Goal: Task Accomplishment & Management: Manage account settings

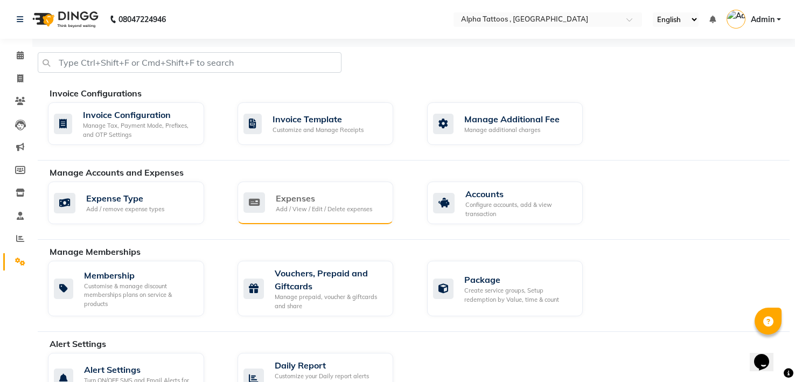
click at [279, 193] on div "Expenses" at bounding box center [324, 198] width 96 height 13
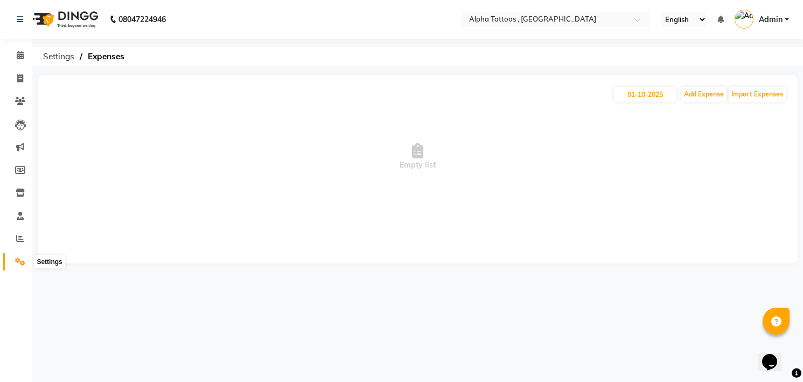
click at [15, 266] on span at bounding box center [20, 262] width 19 height 12
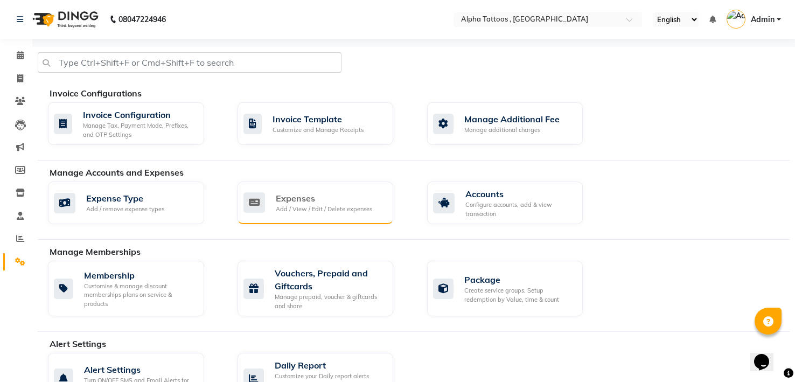
click at [311, 196] on div "Expenses" at bounding box center [324, 198] width 96 height 13
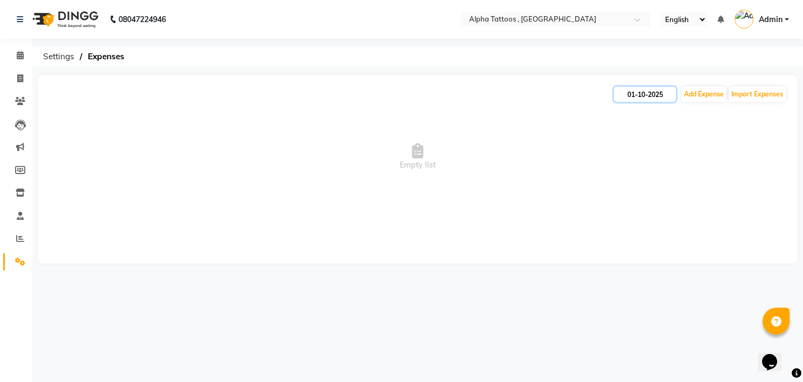
click at [638, 89] on input "01-10-2025" at bounding box center [645, 94] width 62 height 15
select select "10"
select select "2025"
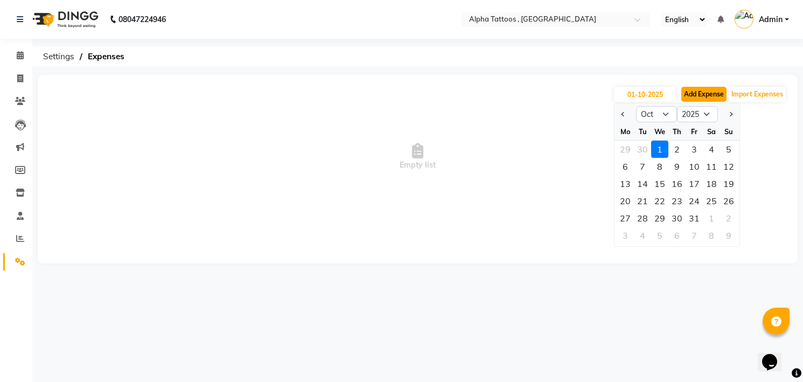
click at [709, 90] on button "Add Expense" at bounding box center [703, 94] width 45 height 15
select select "1"
select select "4043"
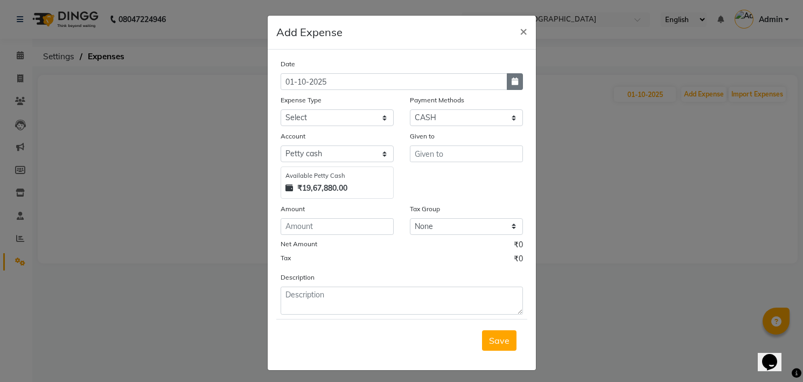
click at [515, 80] on button "button" at bounding box center [515, 81] width 16 height 17
select select "10"
select select "2025"
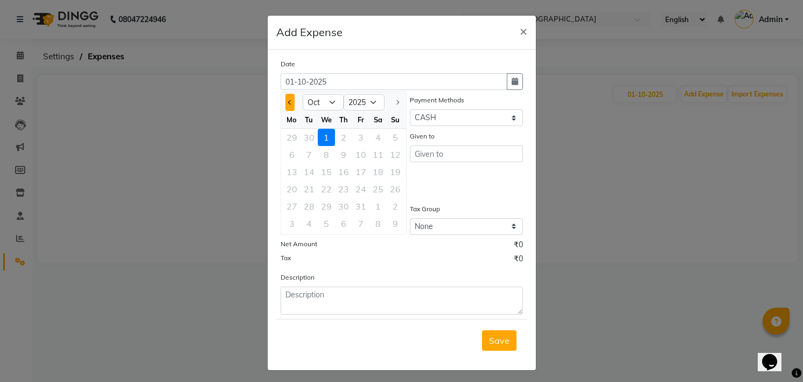
click at [288, 102] on span "Previous month" at bounding box center [289, 102] width 4 height 4
select select "9"
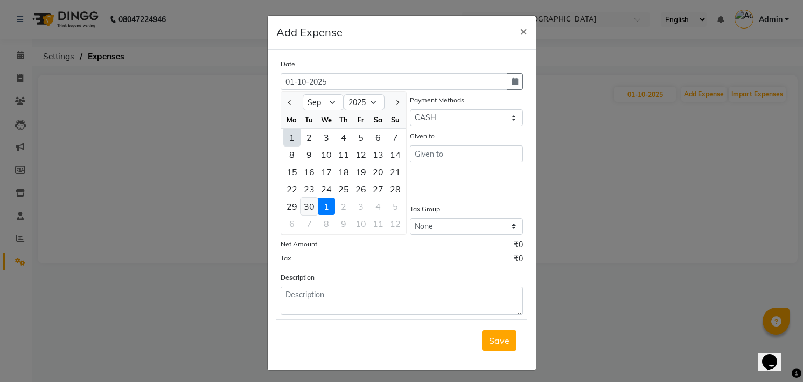
click at [303, 206] on div "30" at bounding box center [308, 206] width 17 height 17
type input "30-09-2025"
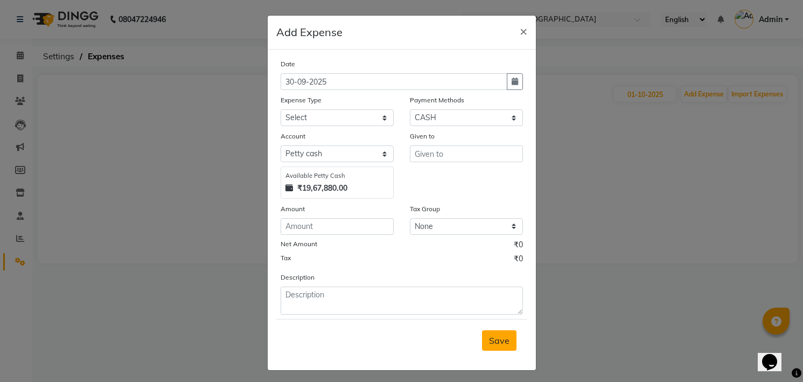
click at [488, 346] on button "Save" at bounding box center [499, 340] width 34 height 20
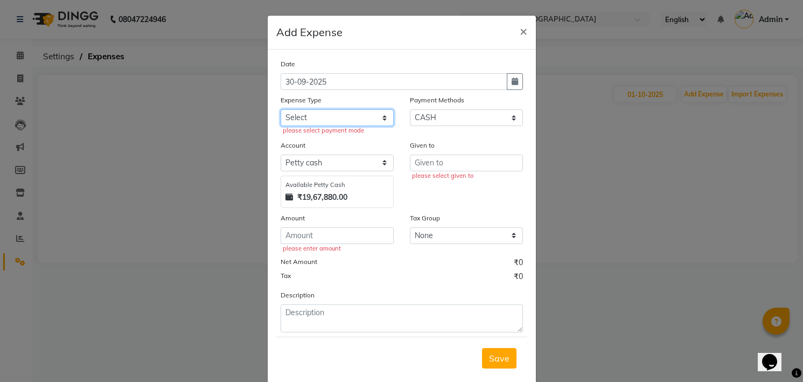
click at [332, 115] on select "Select Advance Salary Cash transfer to bank Client Snacks and water bottles Mai…" at bounding box center [336, 117] width 113 height 17
select select "12223"
click at [280, 109] on select "Select Advance Salary Cash transfer to bank Client Snacks and water bottles Mai…" at bounding box center [336, 117] width 113 height 17
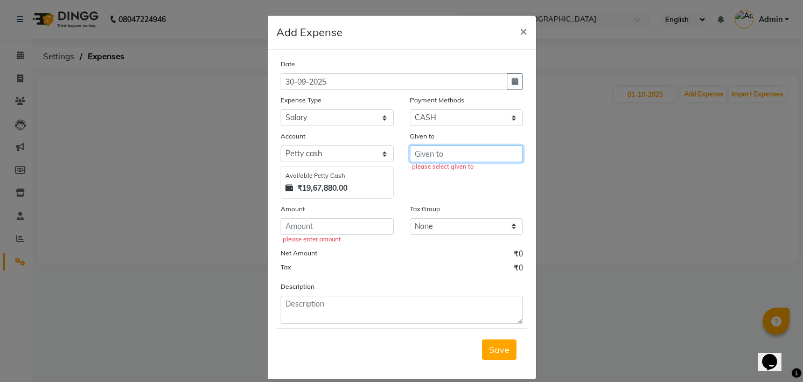
click at [427, 149] on input "text" at bounding box center [466, 153] width 113 height 17
type input "12000"
click at [420, 194] on div "Given to 12000" at bounding box center [466, 164] width 129 height 68
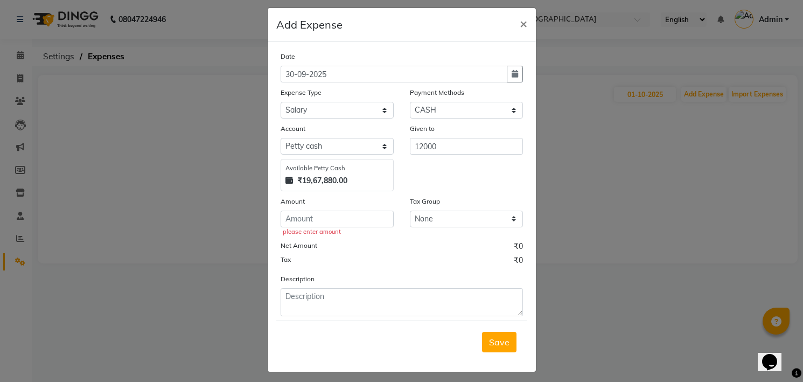
scroll to position [13, 0]
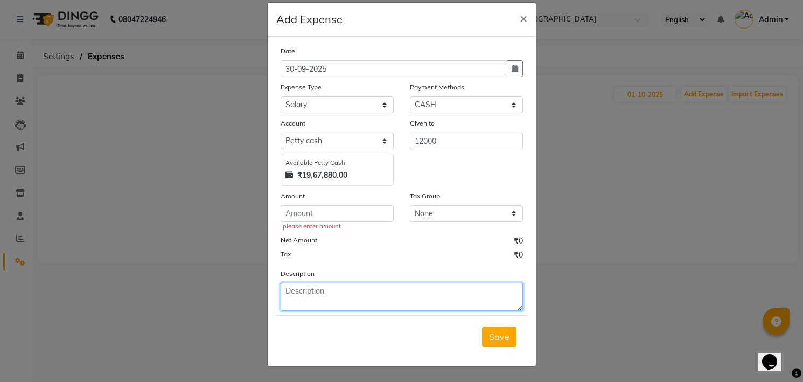
click at [382, 283] on textarea at bounding box center [401, 297] width 242 height 28
type textarea "Being amount paid for September Month Salary"
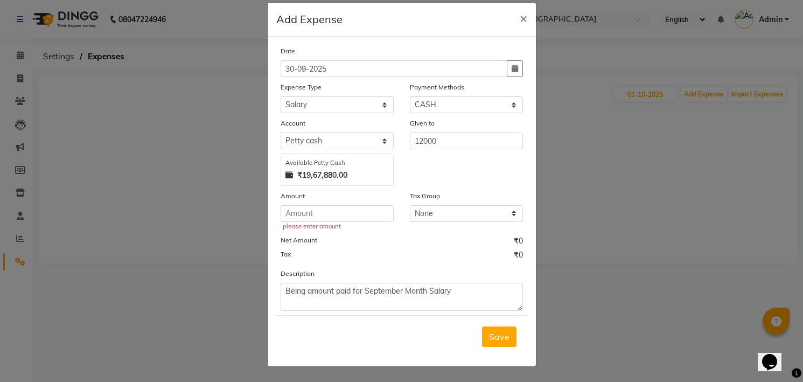
click at [395, 268] on div "Description Being amount paid for September Month Salary" at bounding box center [401, 289] width 258 height 43
click at [408, 265] on div "Date [DATE] Expense Type Select Advance Salary Cash transfer to bank Client Sna…" at bounding box center [401, 177] width 242 height 265
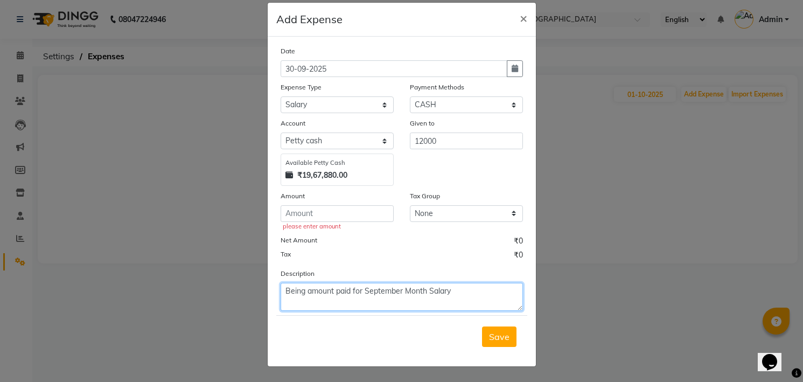
click at [458, 289] on textarea "Being amount paid for September Month Salary" at bounding box center [401, 297] width 242 height 28
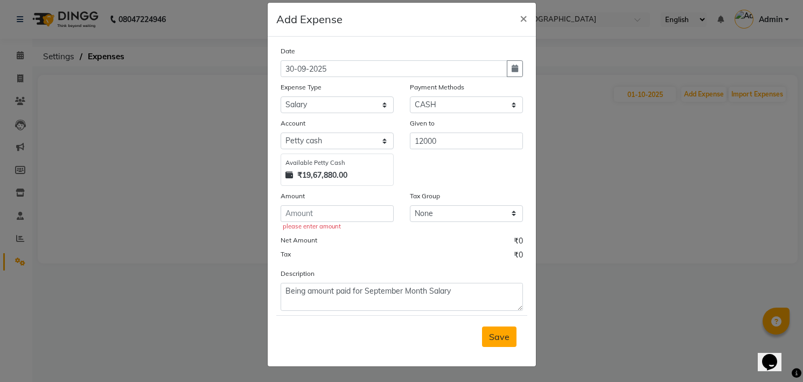
click at [502, 335] on span "Save" at bounding box center [499, 336] width 20 height 11
click at [329, 215] on input "number" at bounding box center [336, 213] width 113 height 17
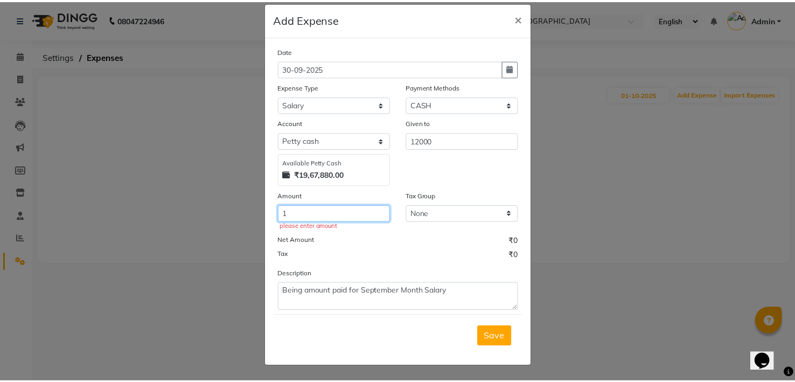
scroll to position [4, 0]
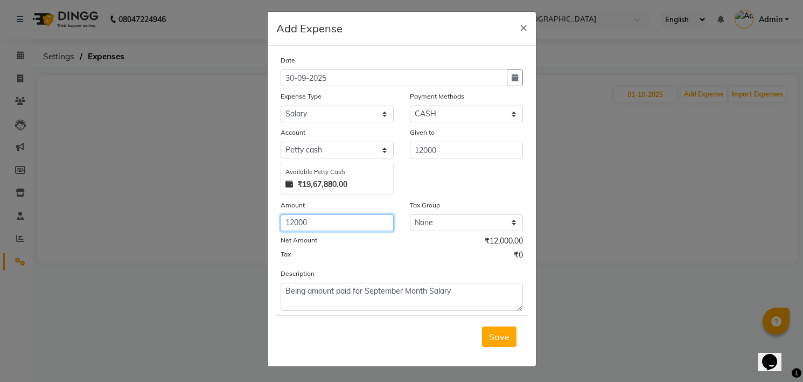
type input "12000"
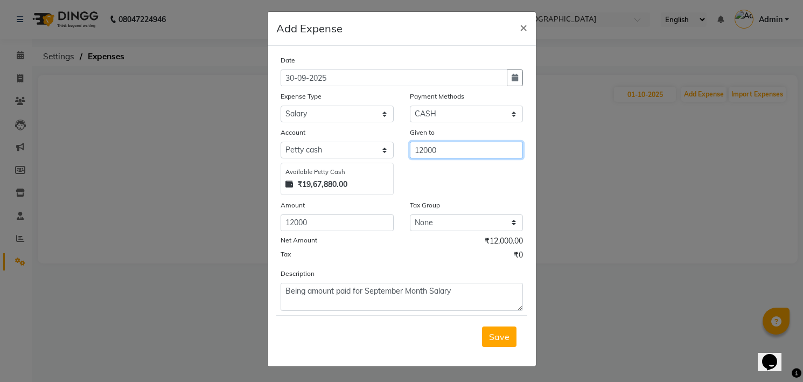
click at [415, 148] on input "12000" at bounding box center [466, 150] width 113 height 17
type input "[PERSON_NAME] Susne"
click at [499, 335] on span "Save" at bounding box center [499, 336] width 20 height 11
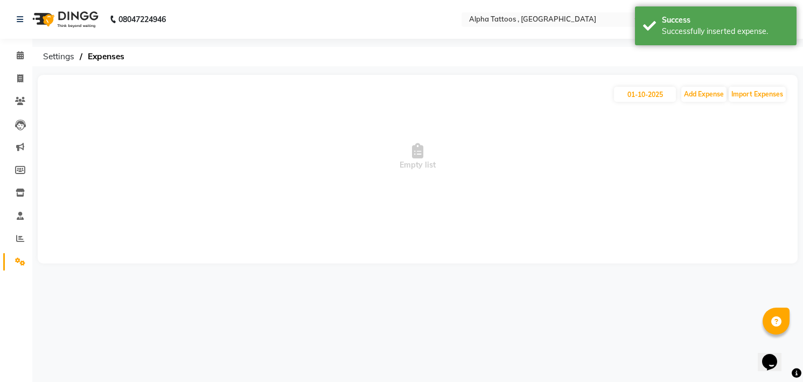
click at [73, 19] on img at bounding box center [64, 19] width 74 height 30
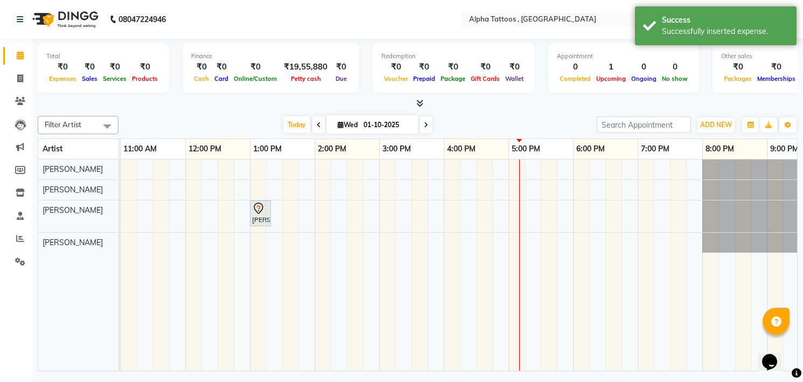
click at [185, 123] on div "[DATE] [DATE]" at bounding box center [357, 125] width 467 height 16
click at [18, 261] on icon at bounding box center [20, 261] width 10 height 8
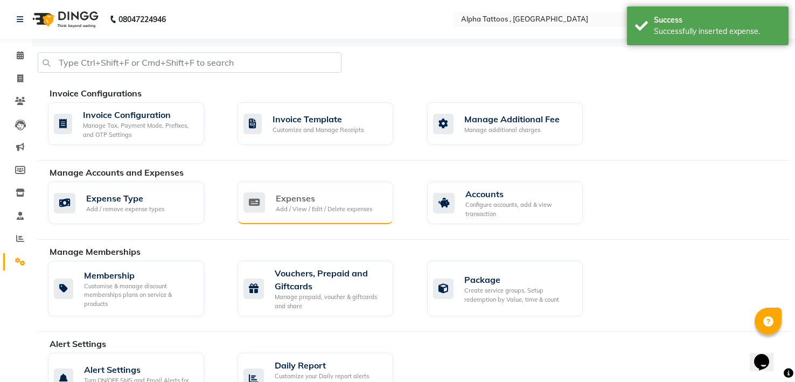
click at [270, 211] on div "Expenses Add / View / Edit / Delete expenses" at bounding box center [314, 203] width 142 height 22
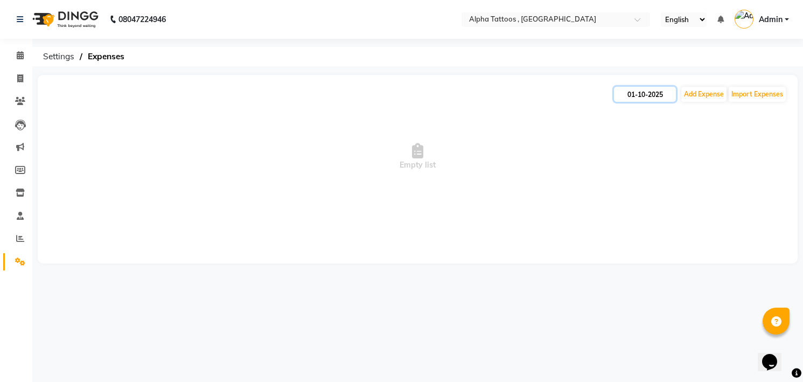
click at [637, 88] on input "01-10-2025" at bounding box center [645, 94] width 62 height 15
select select "10"
select select "2025"
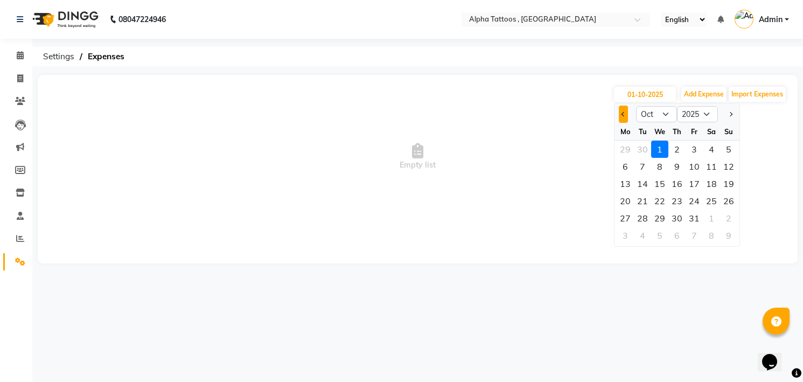
click at [623, 116] on span "Previous month" at bounding box center [623, 114] width 4 height 4
select select "9"
click at [645, 214] on div "30" at bounding box center [642, 217] width 17 height 17
type input "30-09-2025"
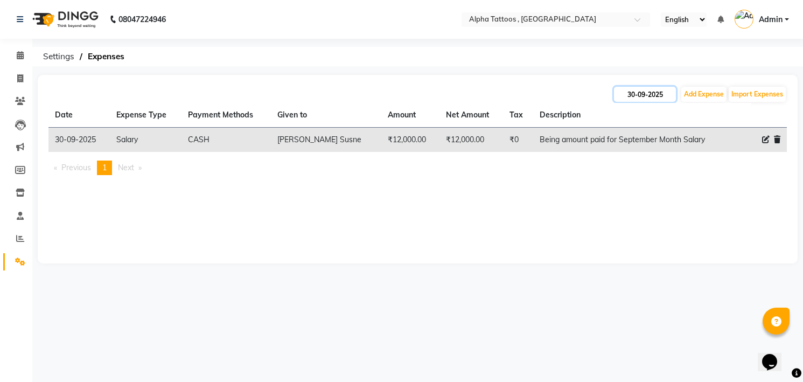
click at [639, 89] on input "30-09-2025" at bounding box center [645, 94] width 62 height 15
select select "9"
select select "2025"
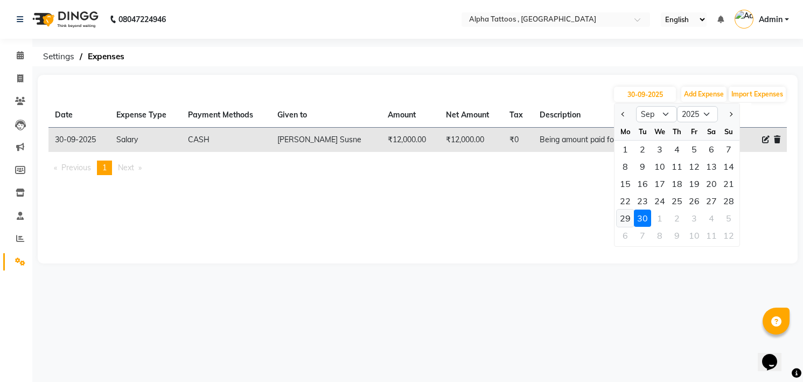
click at [626, 222] on div "29" at bounding box center [624, 217] width 17 height 17
type input "29-09-2025"
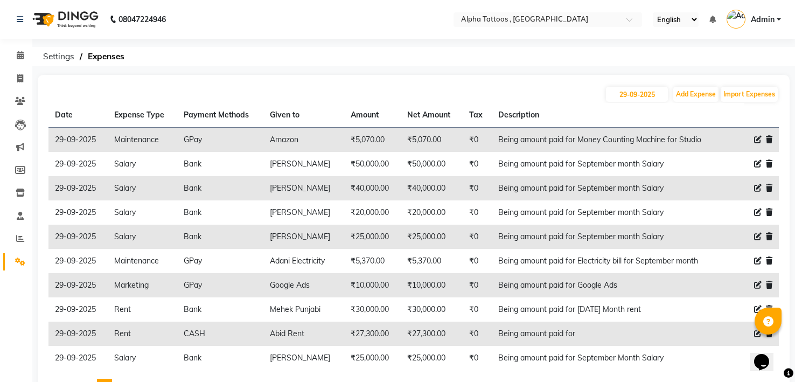
click at [66, 13] on img at bounding box center [64, 19] width 74 height 30
